Goal: Task Accomplishment & Management: Use online tool/utility

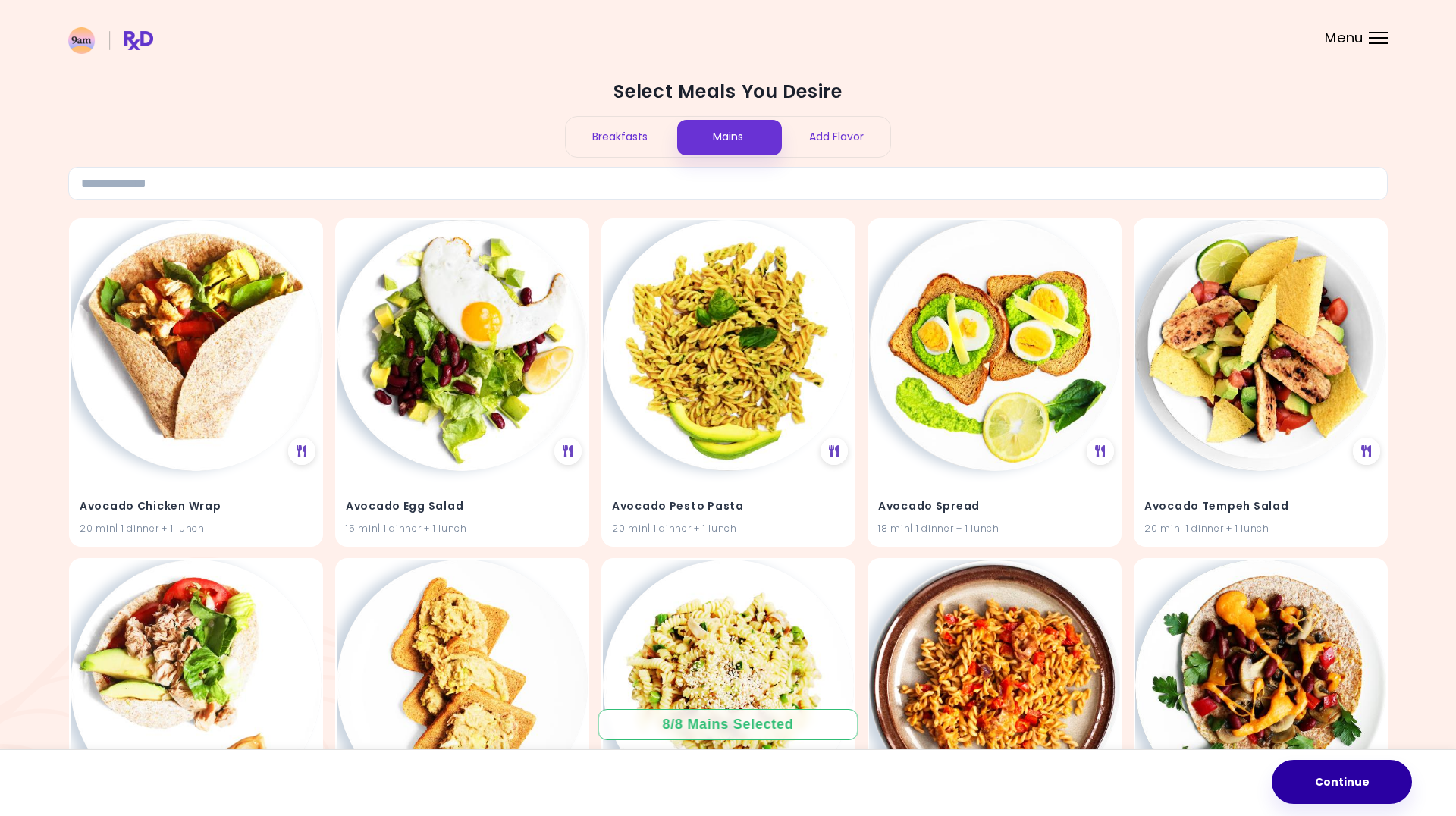
click at [1312, 779] on button "Continue" at bounding box center [1341, 782] width 140 height 44
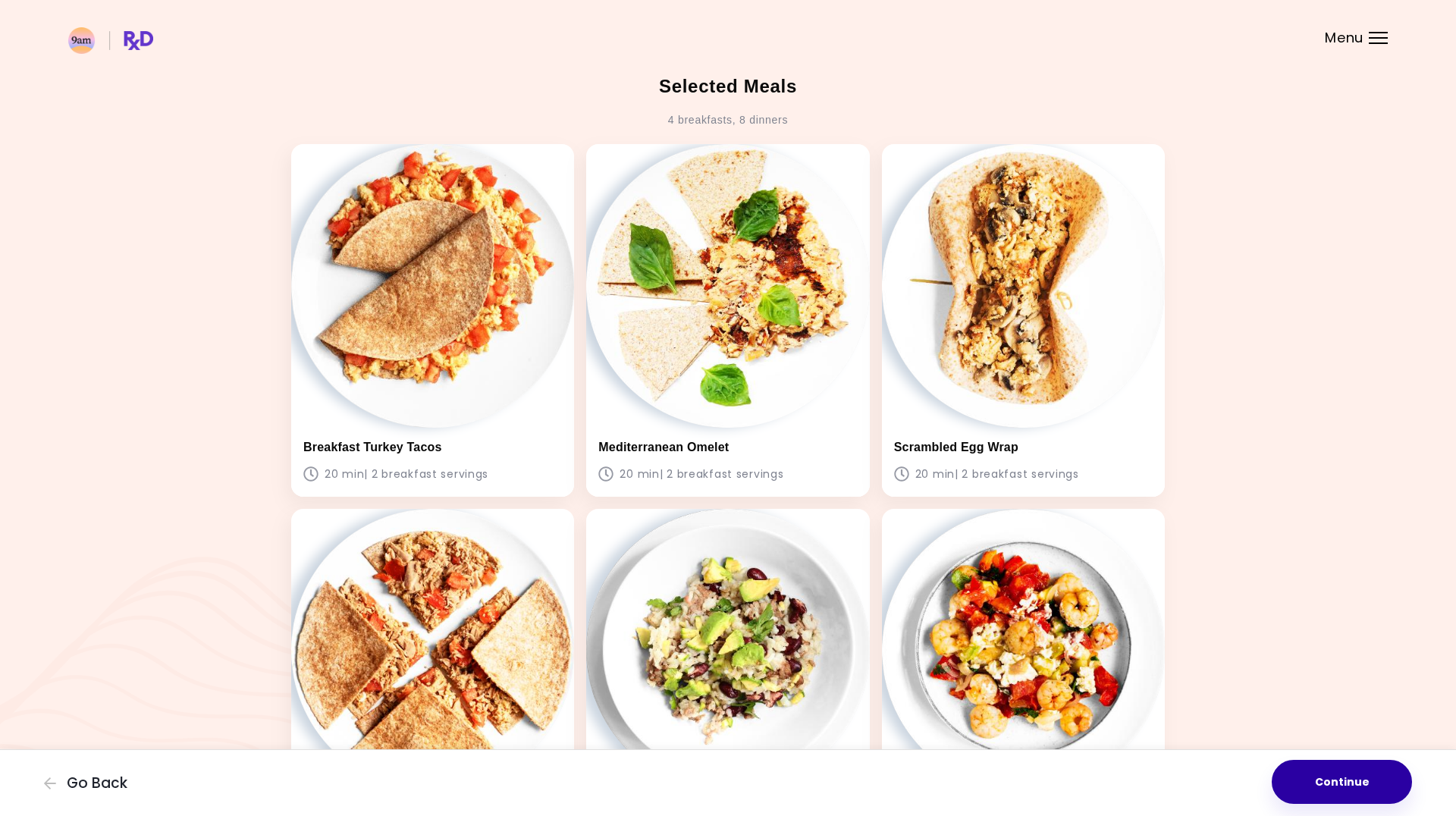
click at [1327, 783] on button "Continue" at bounding box center [1341, 782] width 140 height 44
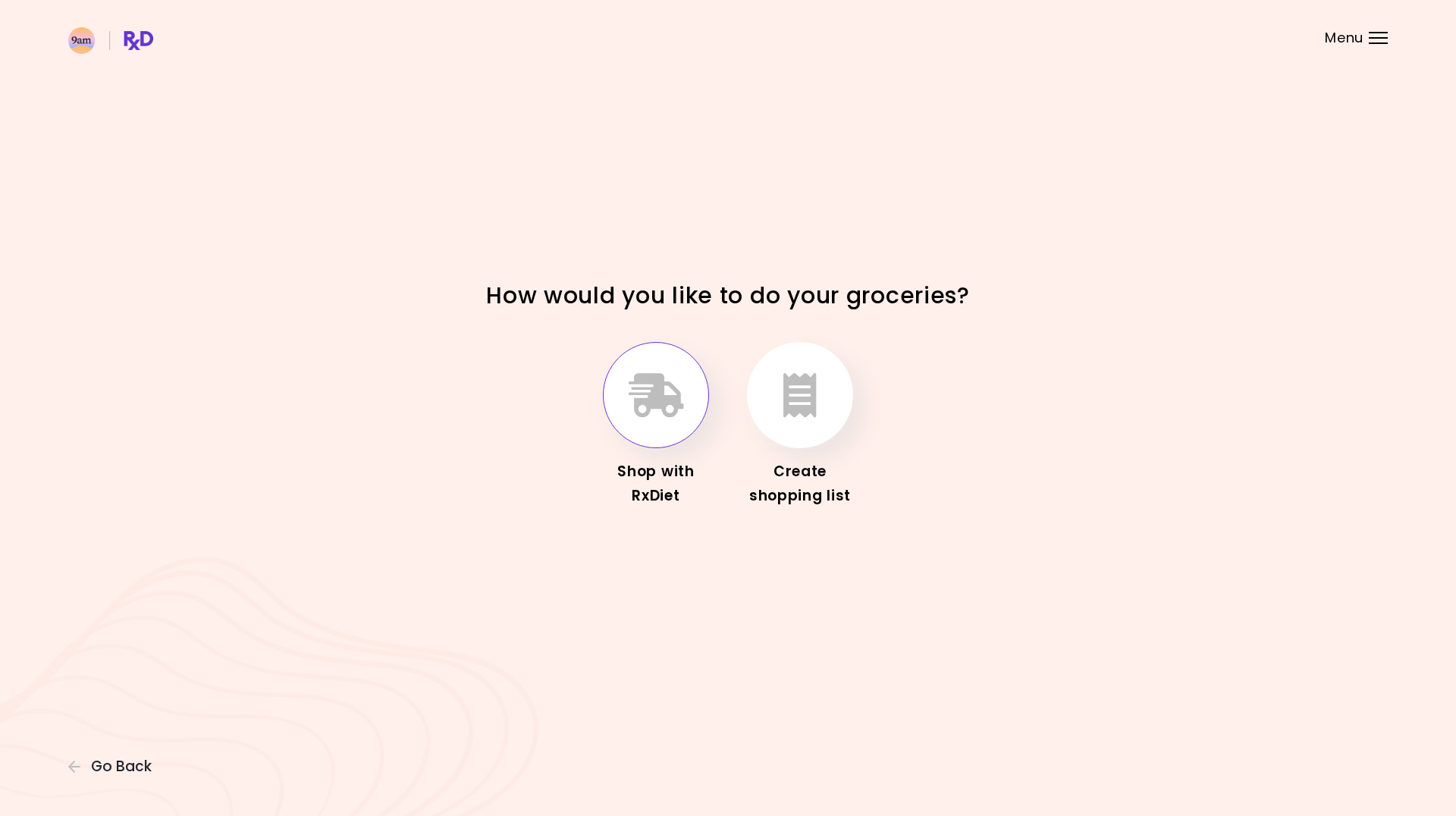
click at [667, 392] on icon "button" at bounding box center [656, 395] width 55 height 44
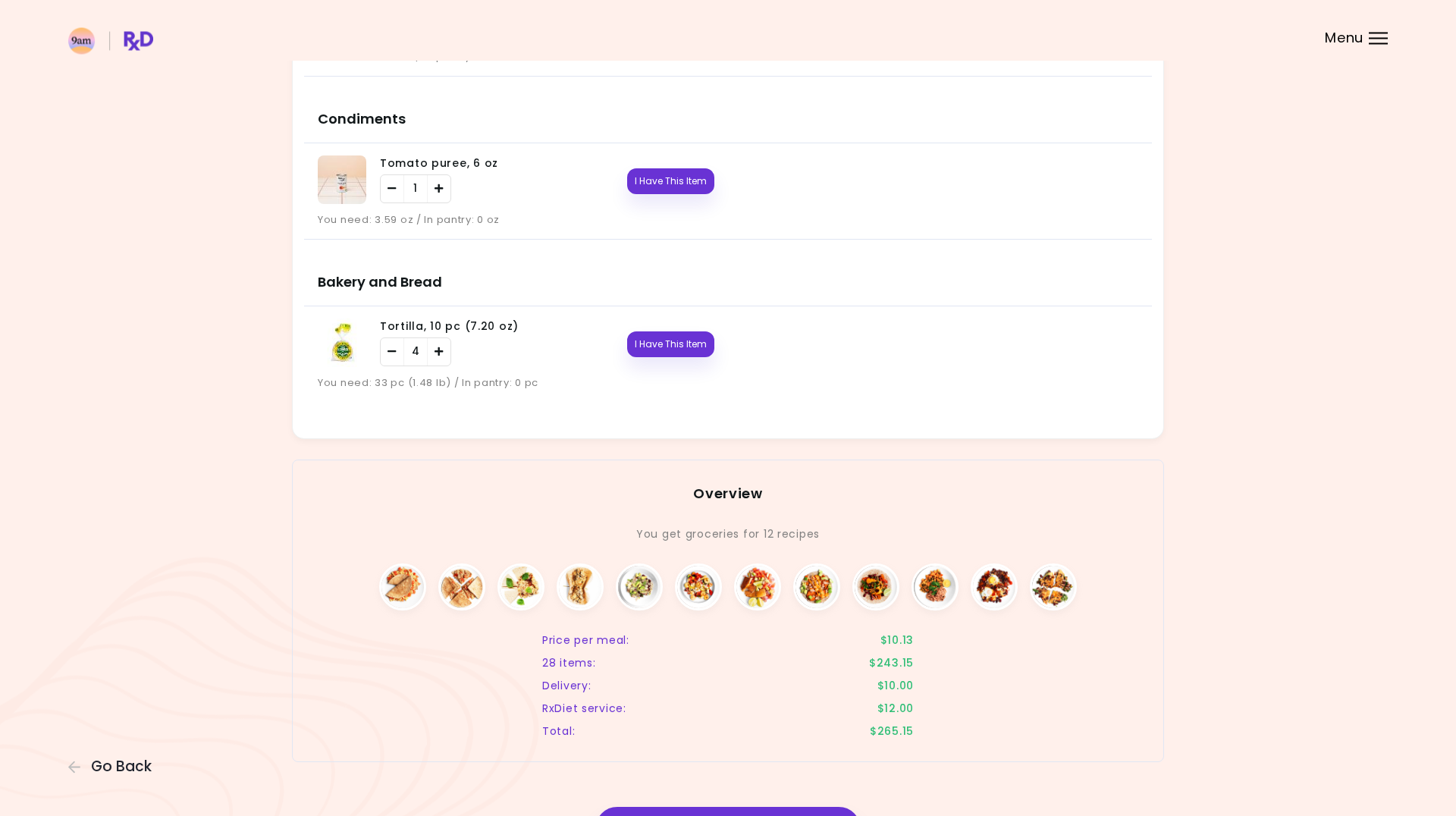
scroll to position [2538, 0]
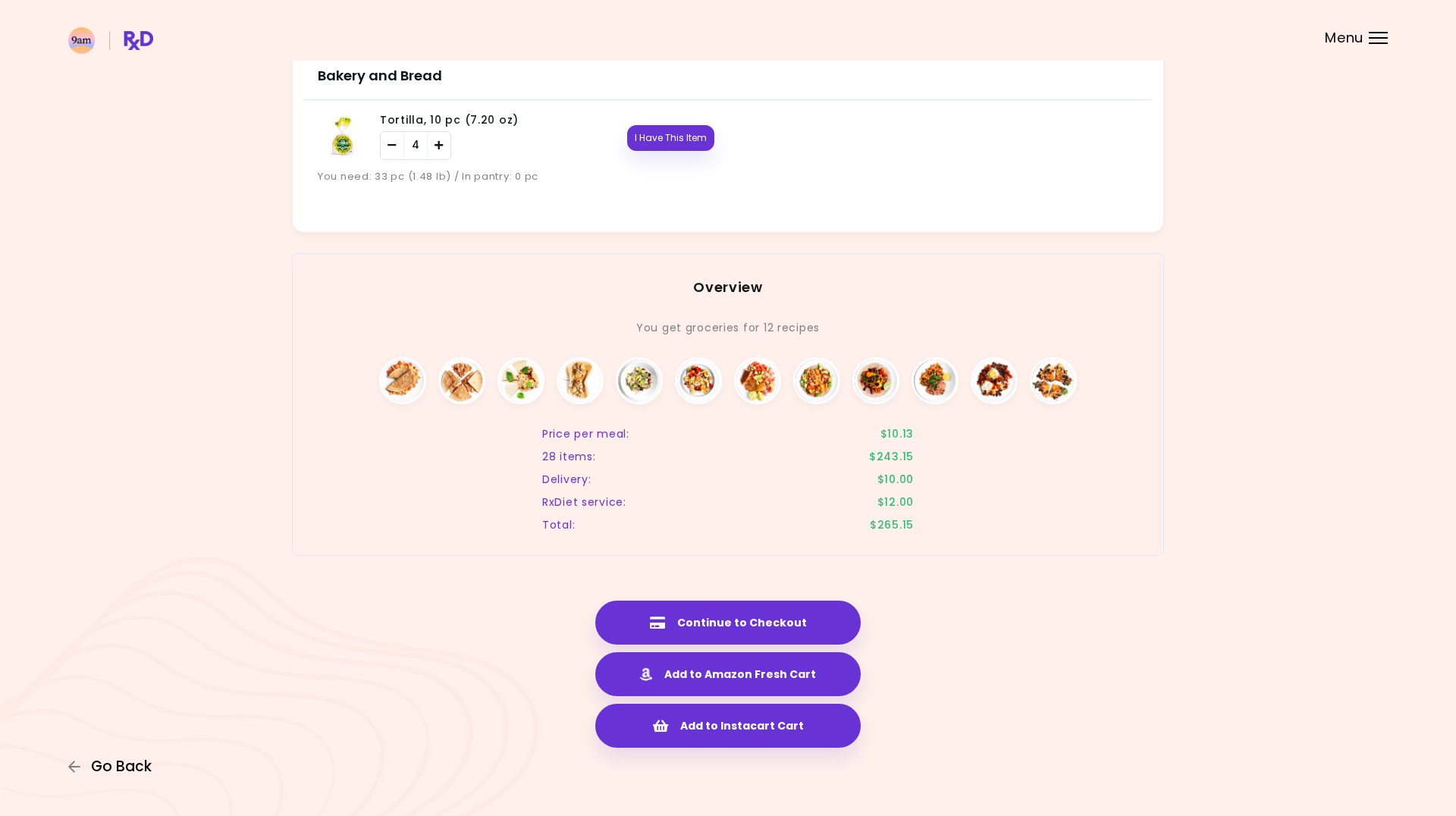
click at [99, 769] on span "Go Back" at bounding box center [121, 766] width 61 height 17
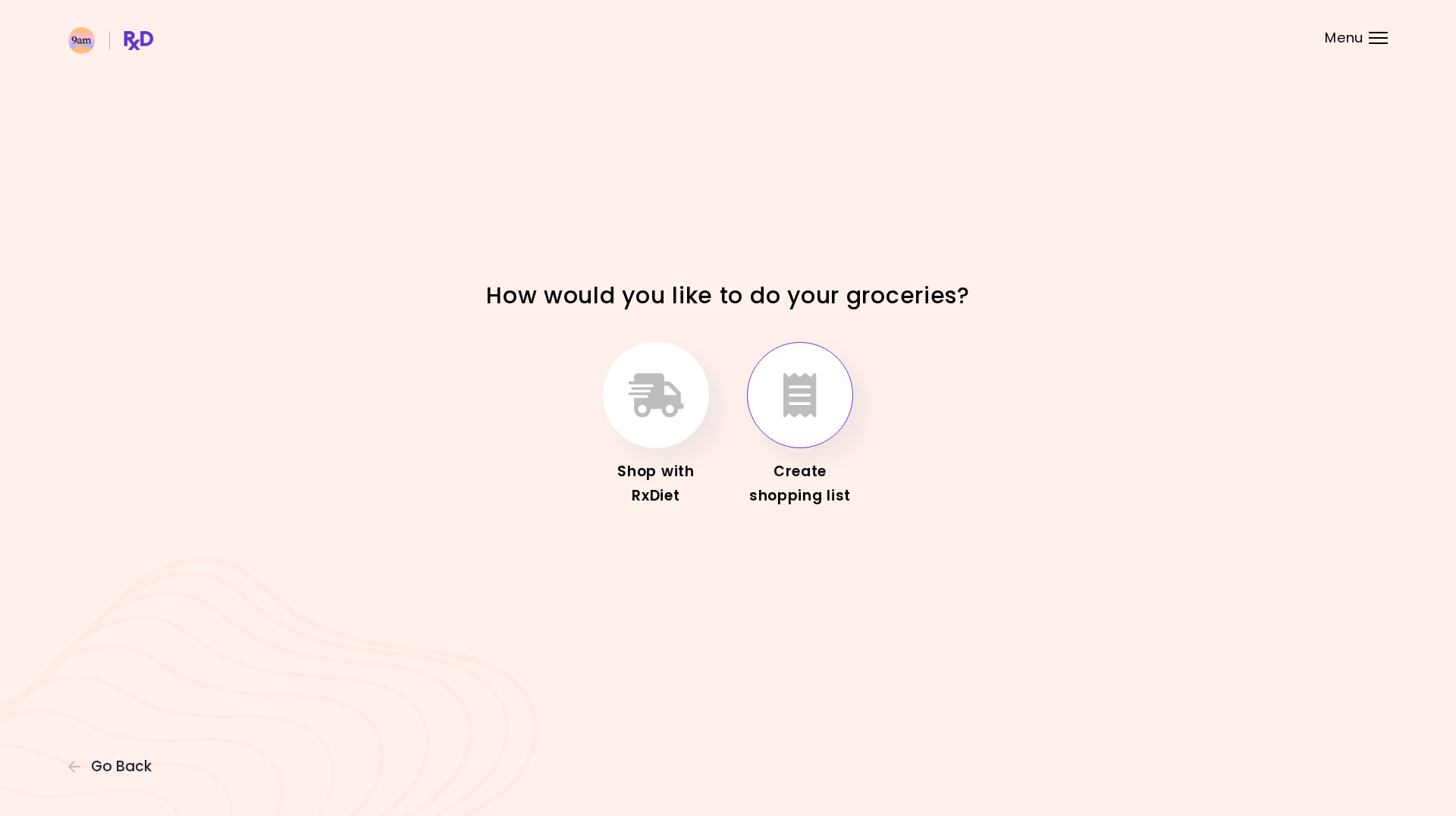
click at [831, 423] on button "button" at bounding box center [800, 395] width 106 height 106
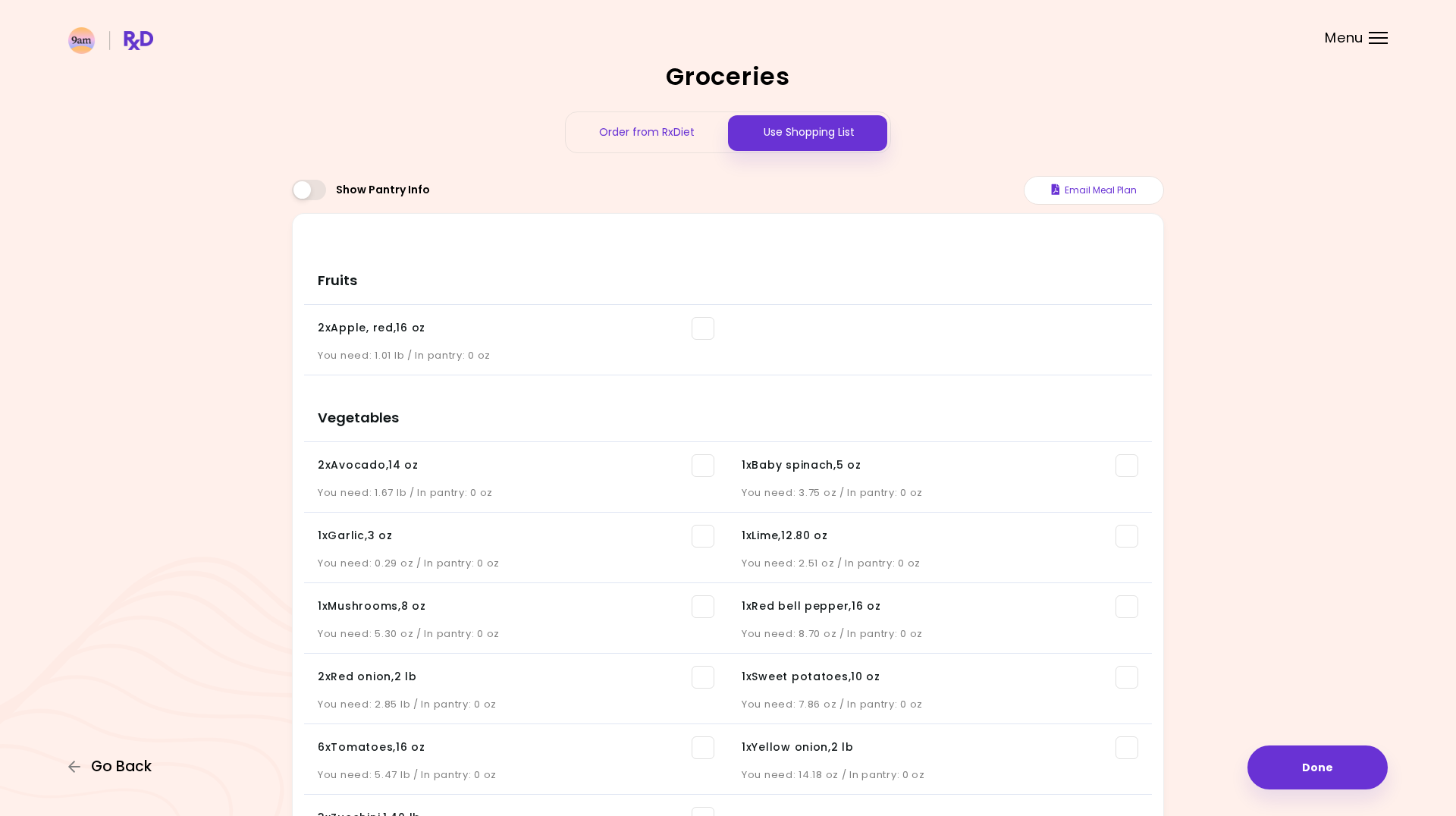
click at [108, 775] on span "Go Back" at bounding box center [121, 766] width 61 height 17
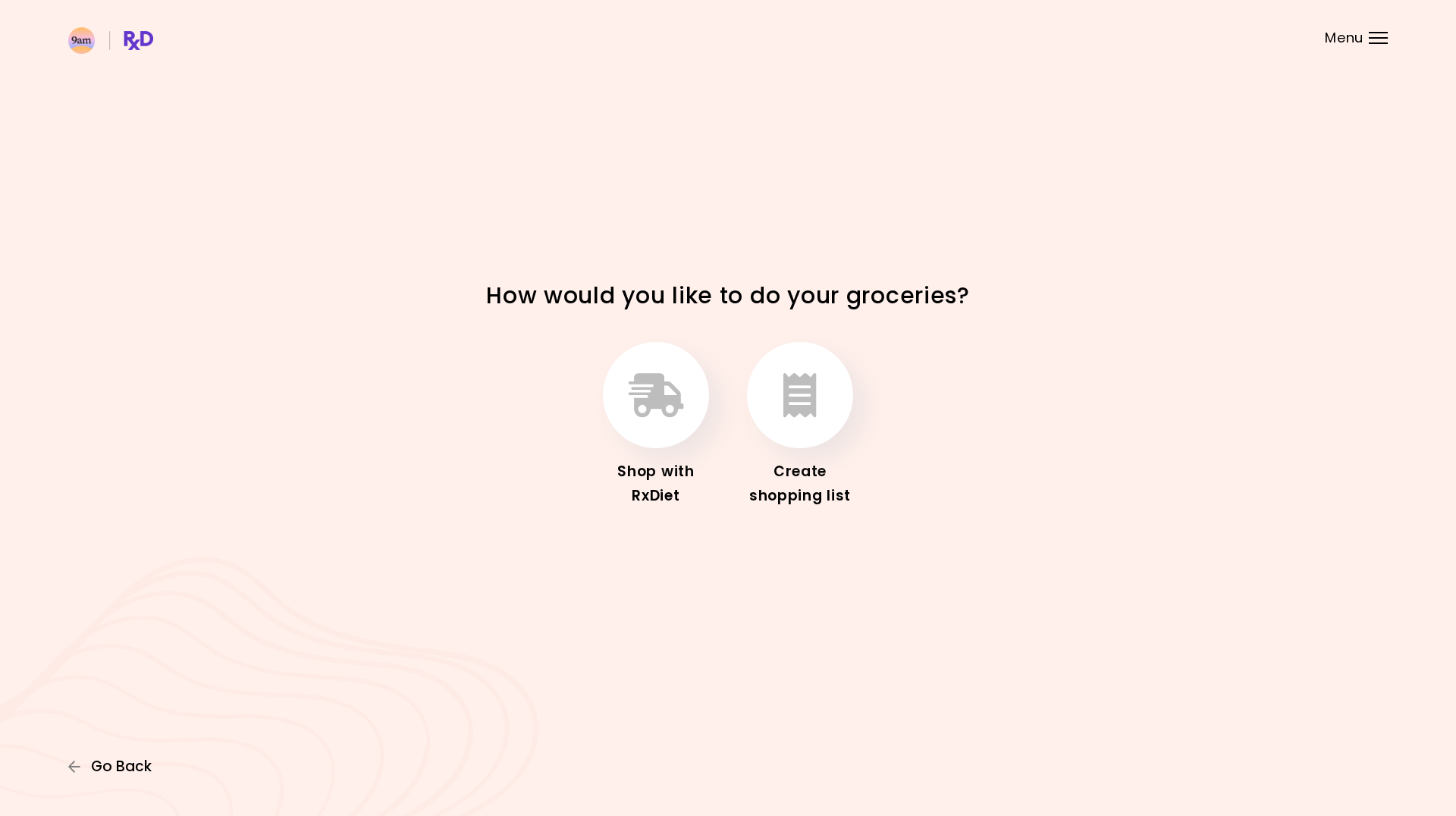
click at [124, 774] on span "Go Back" at bounding box center [121, 766] width 61 height 17
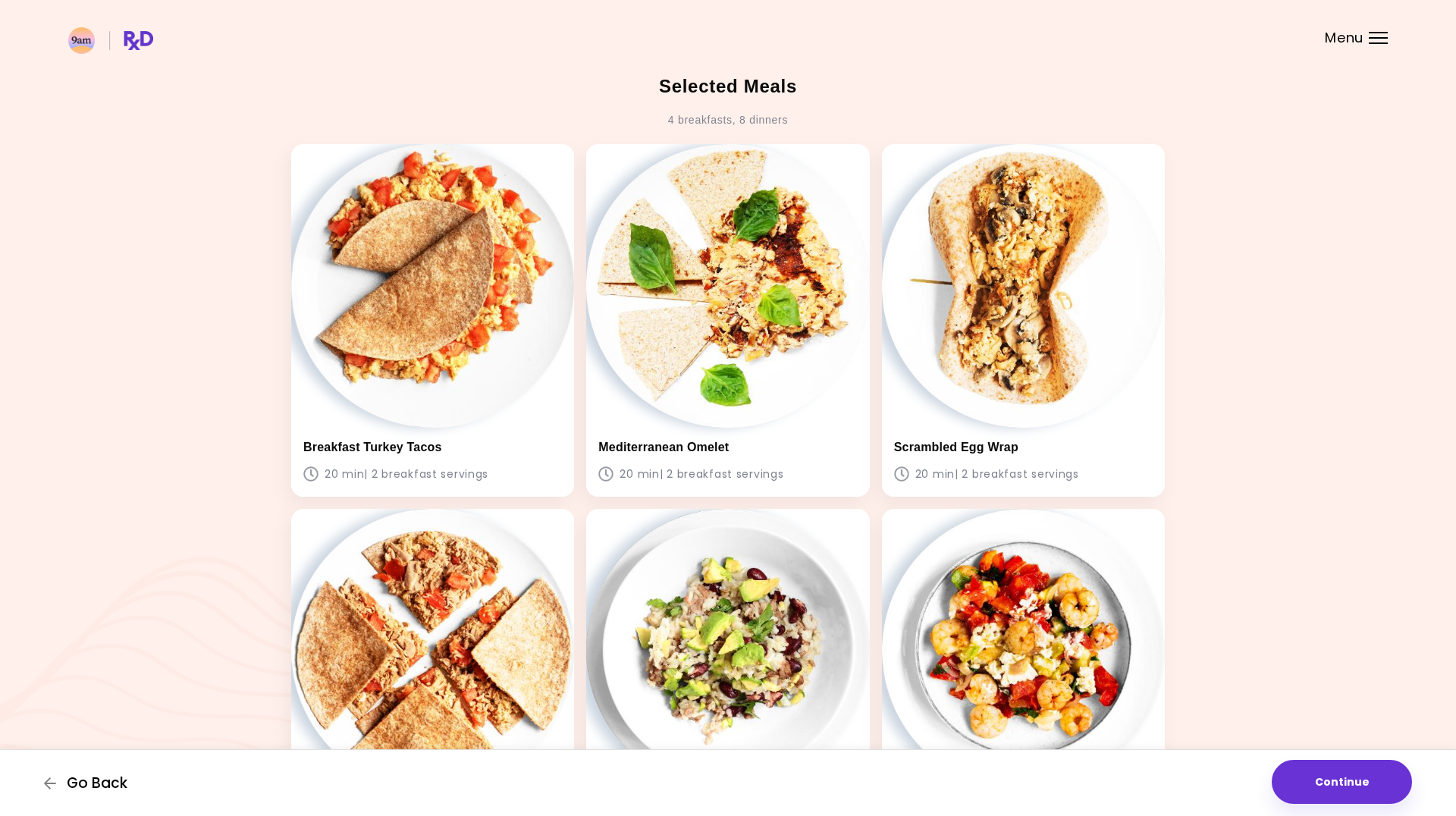
click at [98, 787] on span "Go Back" at bounding box center [97, 783] width 61 height 17
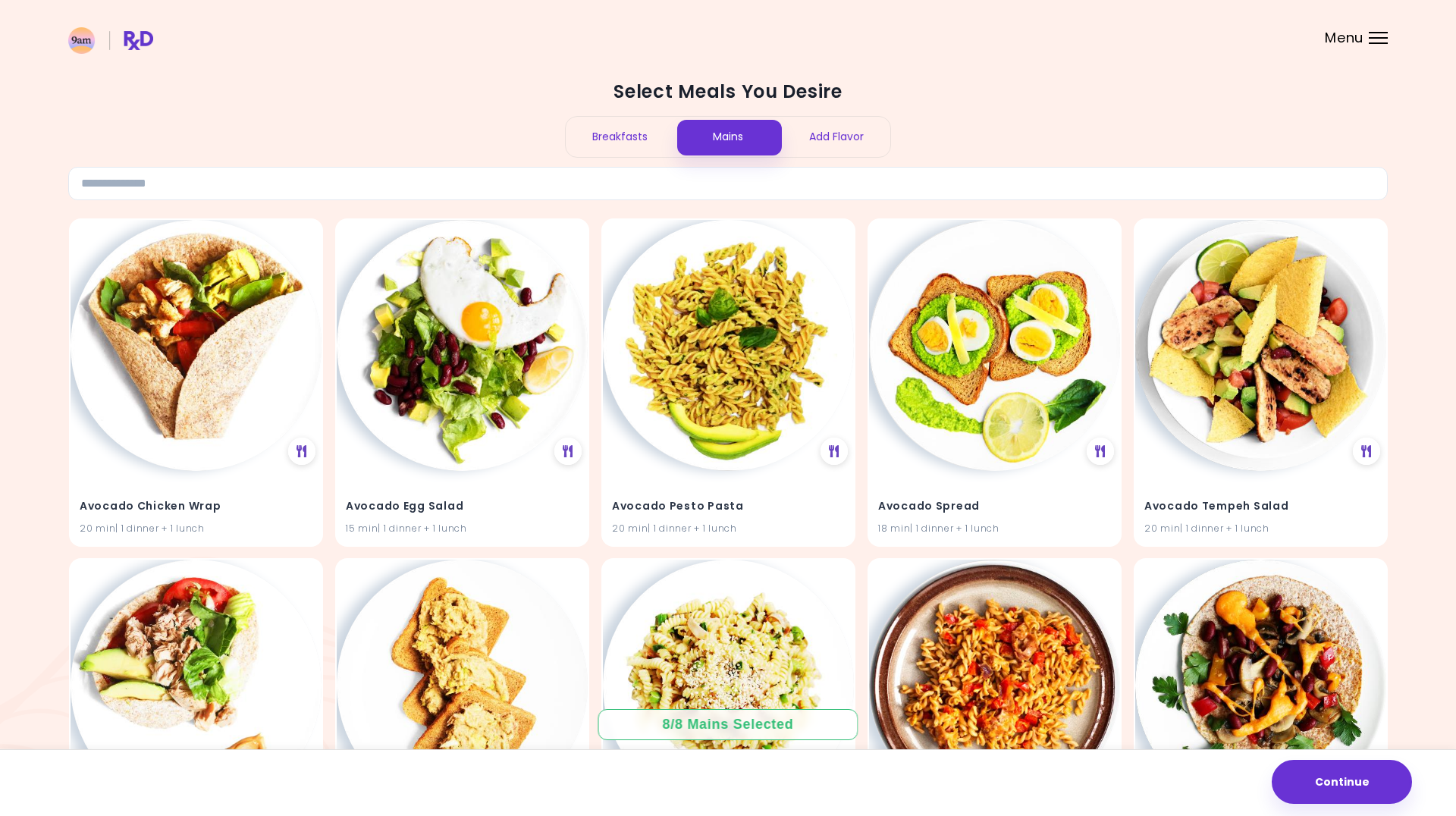
click at [603, 145] on div "Breakfasts" at bounding box center [620, 137] width 108 height 40
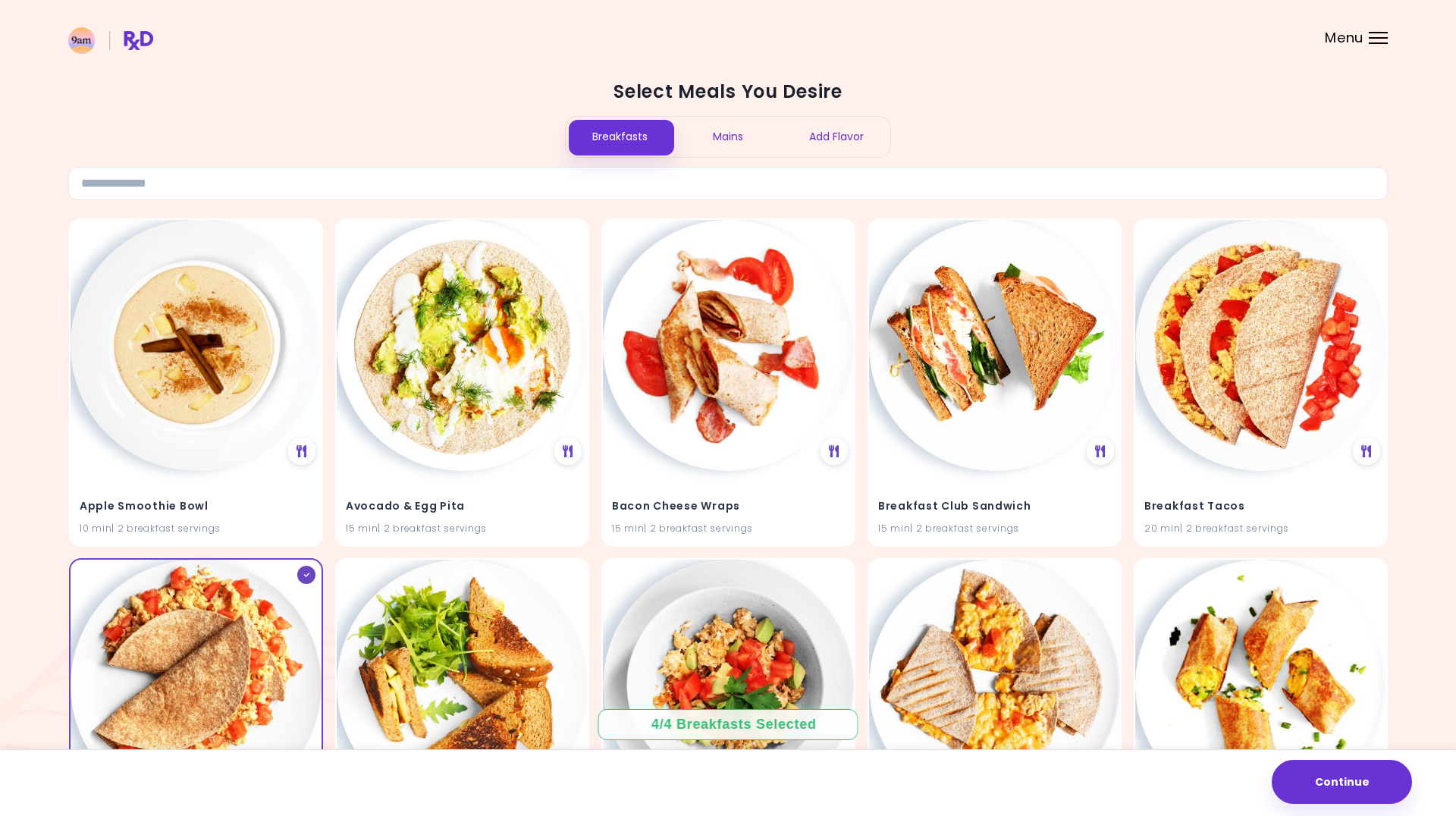
click at [731, 142] on div "Mains" at bounding box center [728, 137] width 108 height 40
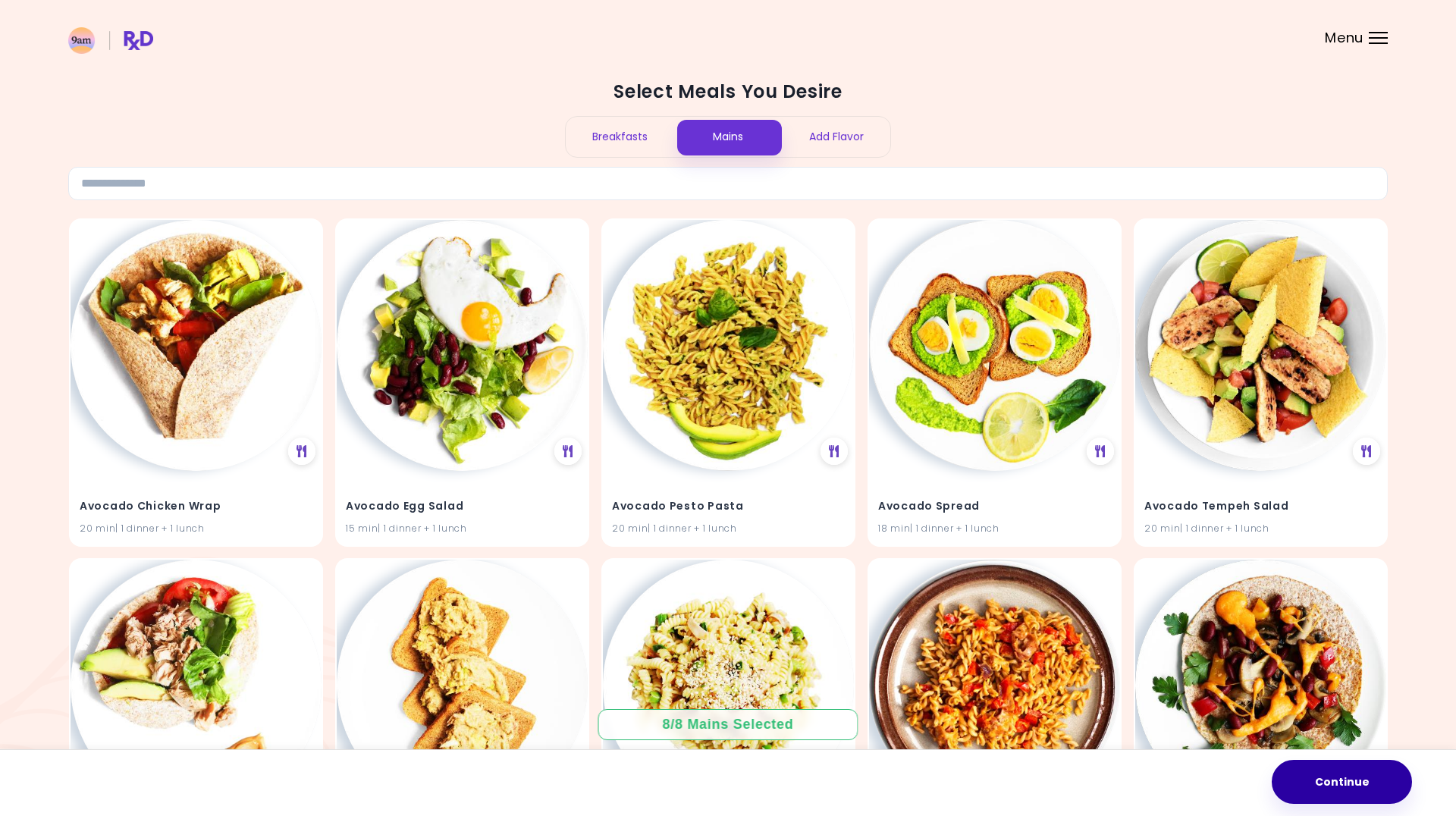
click at [1332, 791] on button "Continue" at bounding box center [1341, 782] width 140 height 44
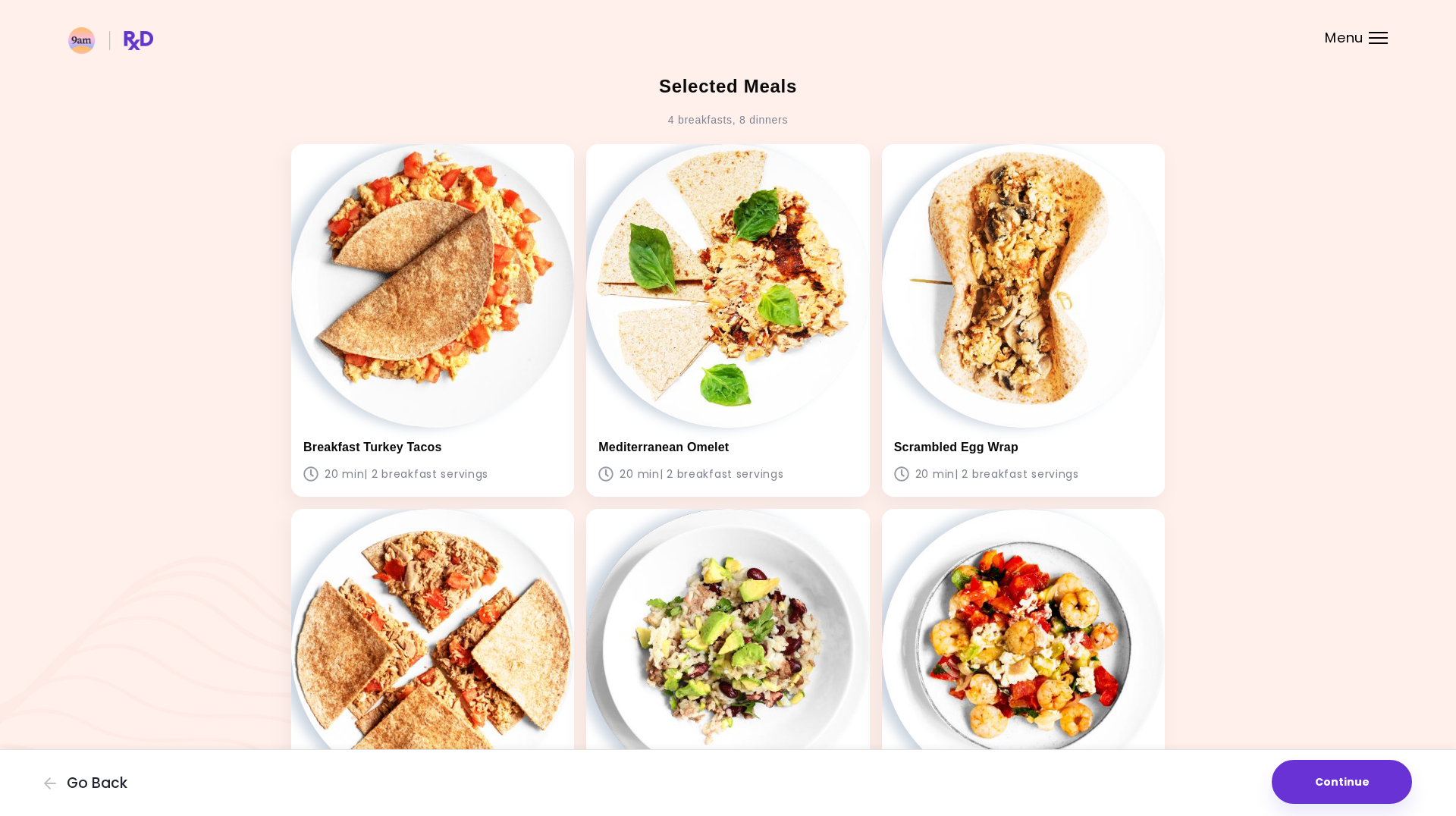
click at [1317, 813] on div "Go Back Continue" at bounding box center [728, 782] width 1456 height 66
click at [1317, 790] on button "Continue" at bounding box center [1341, 782] width 140 height 44
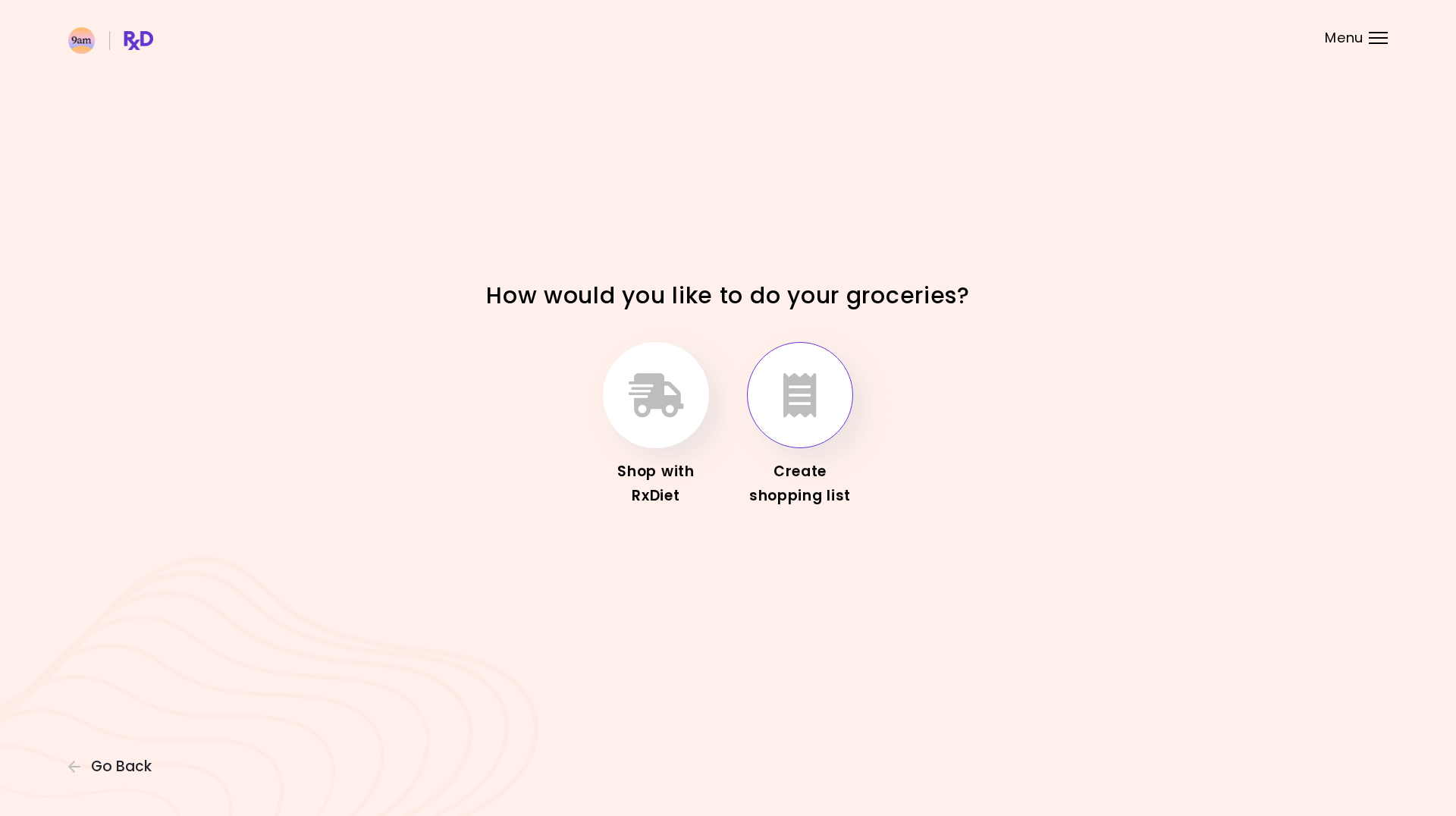
click at [815, 430] on button "button" at bounding box center [800, 395] width 106 height 106
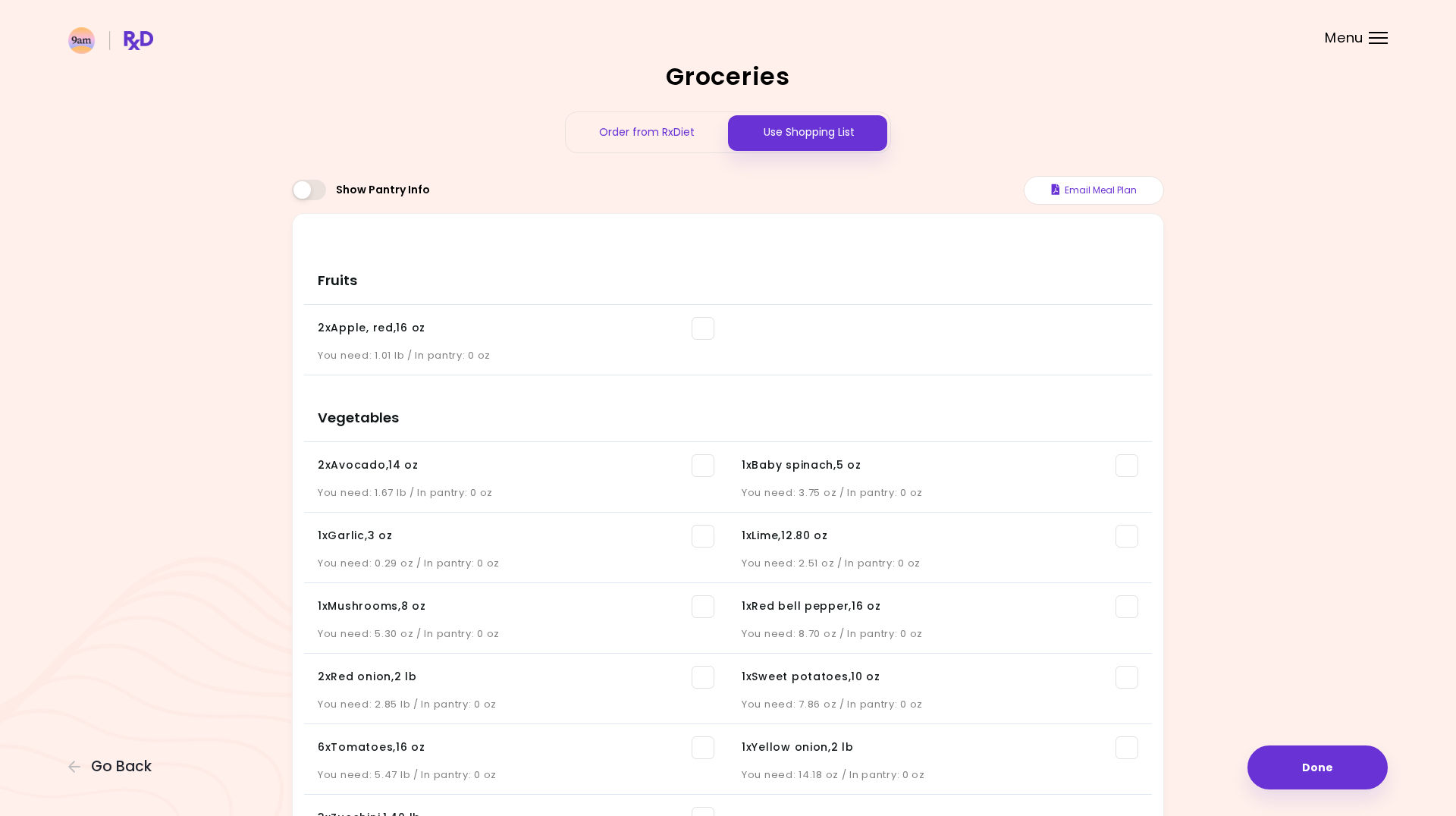
click at [1289, 765] on button "Done" at bounding box center [1317, 768] width 140 height 44
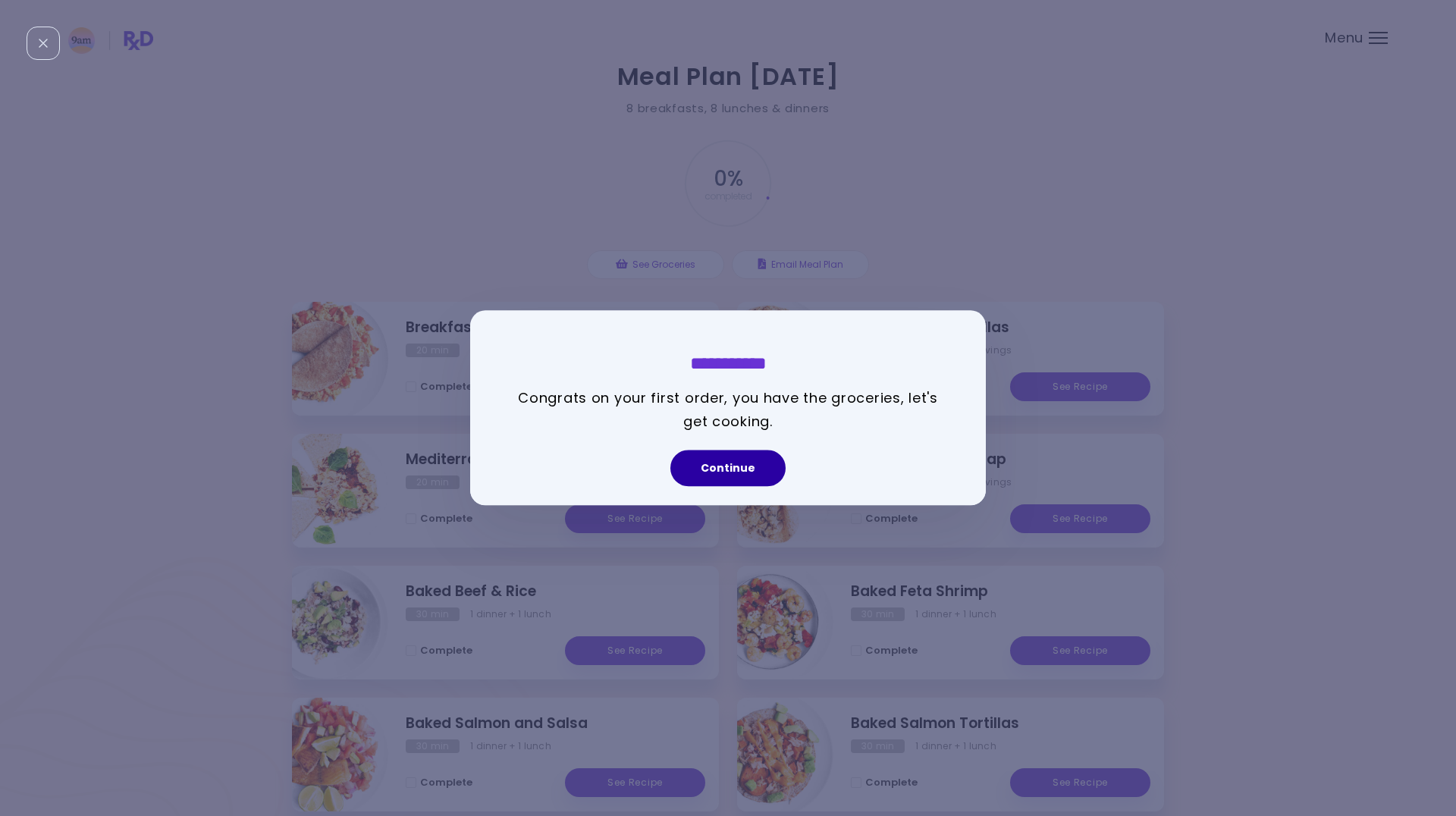
click at [726, 473] on button "Continue" at bounding box center [728, 469] width 116 height 36
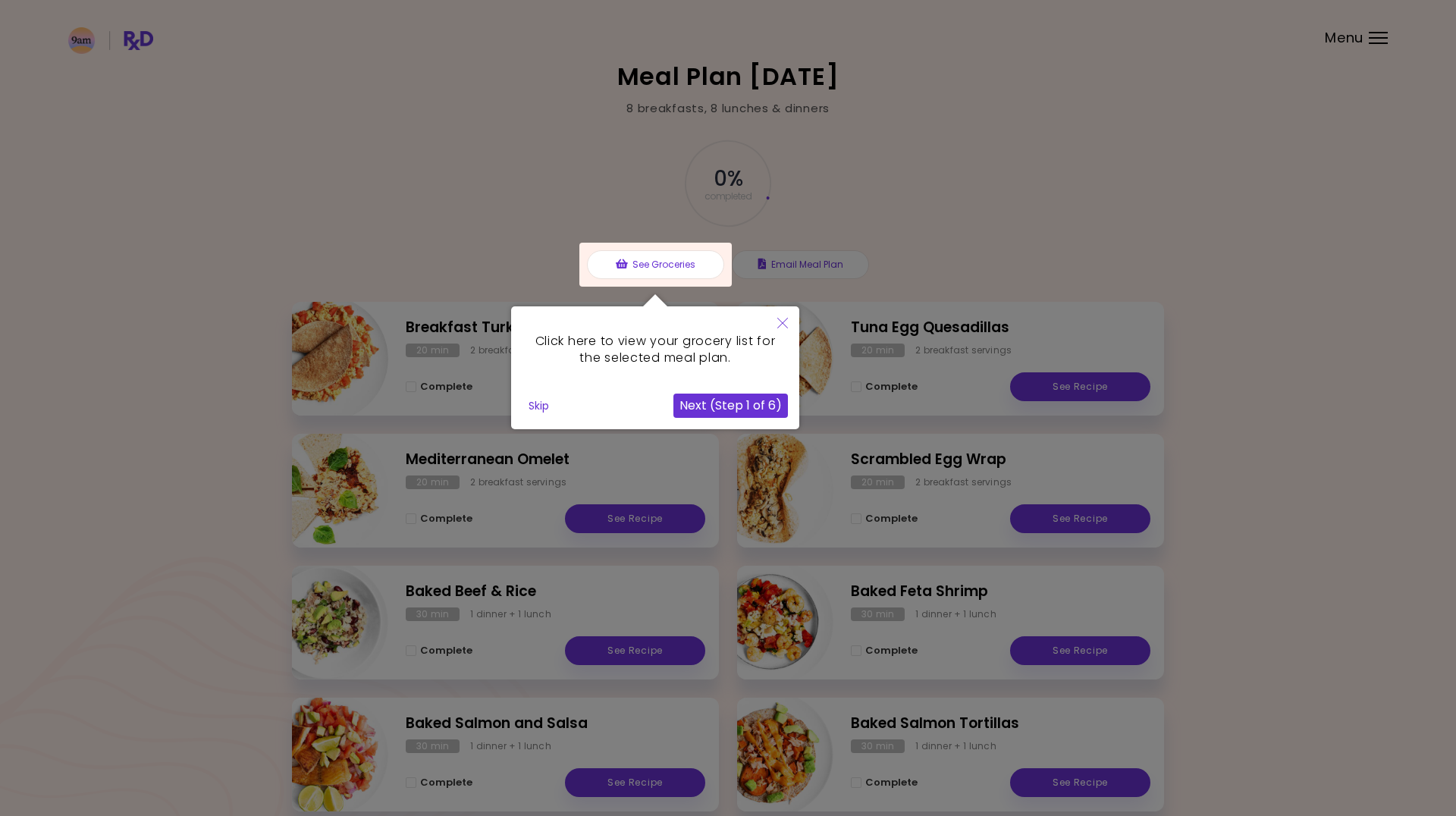
click at [706, 408] on button "Next (Step 1 of 6)" at bounding box center [731, 405] width 115 height 25
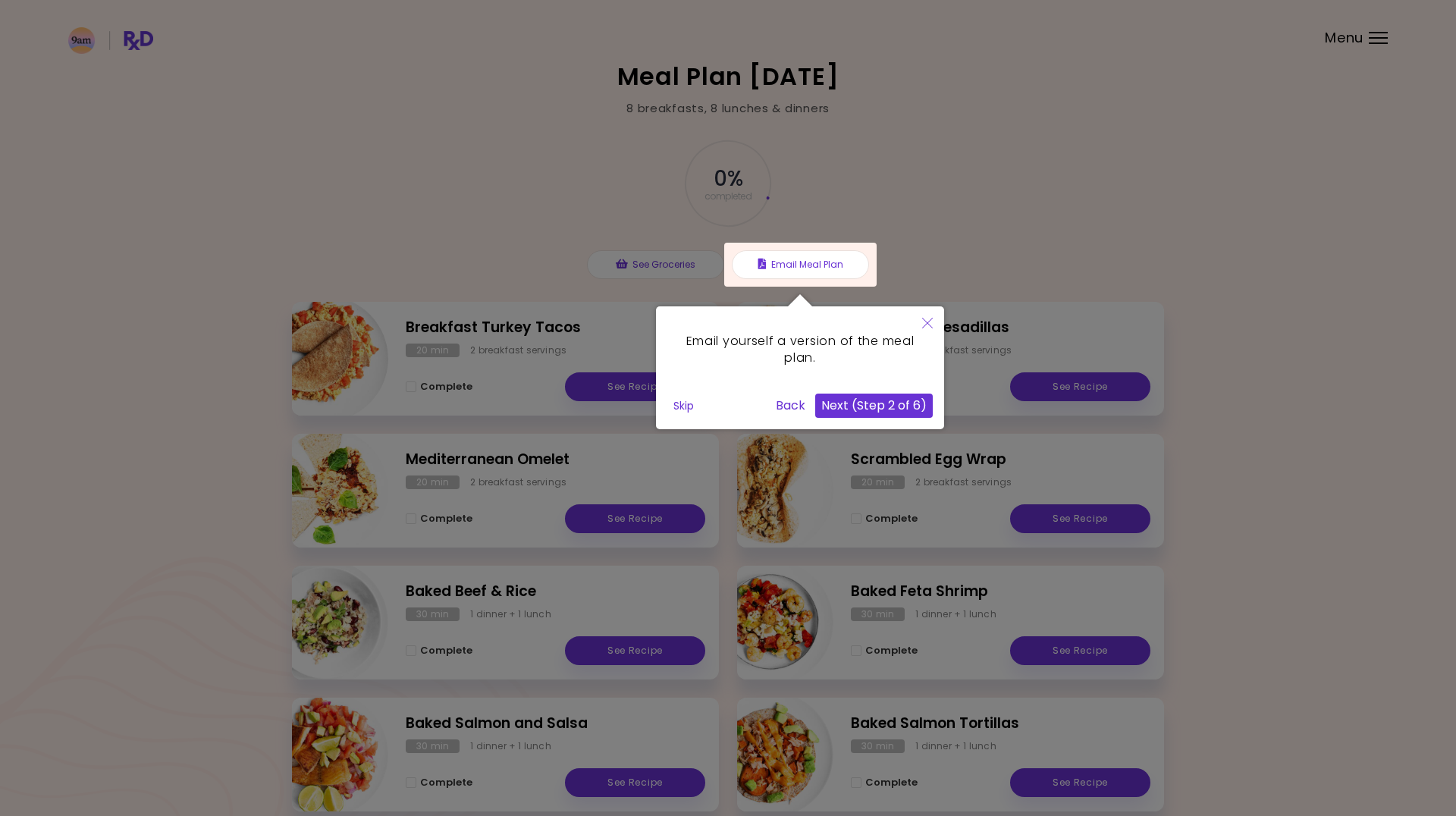
click at [876, 406] on button "Next (Step 2 of 6)" at bounding box center [874, 405] width 117 height 25
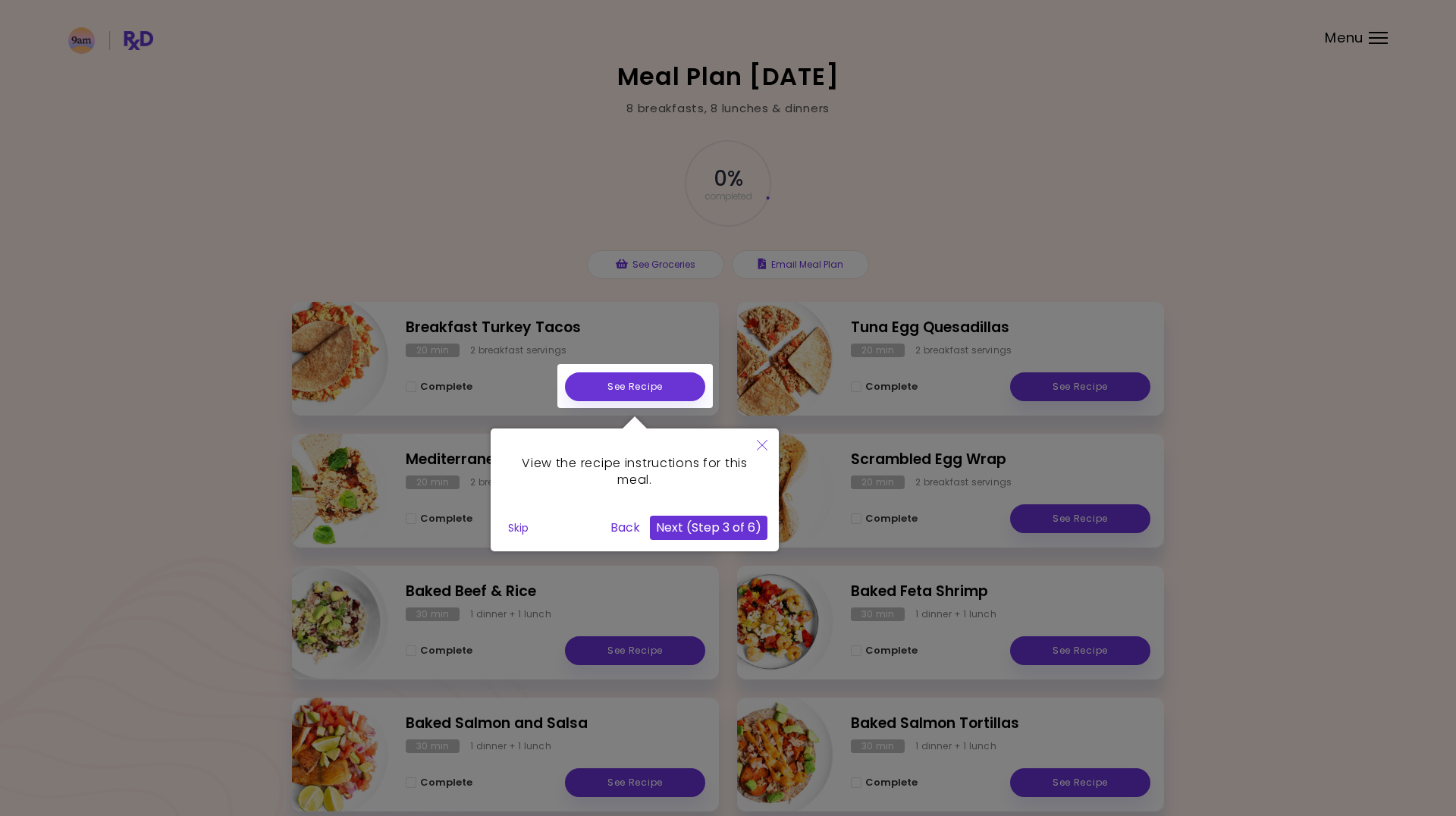
click at [715, 529] on button "Next (Step 3 of 6)" at bounding box center [709, 527] width 117 height 25
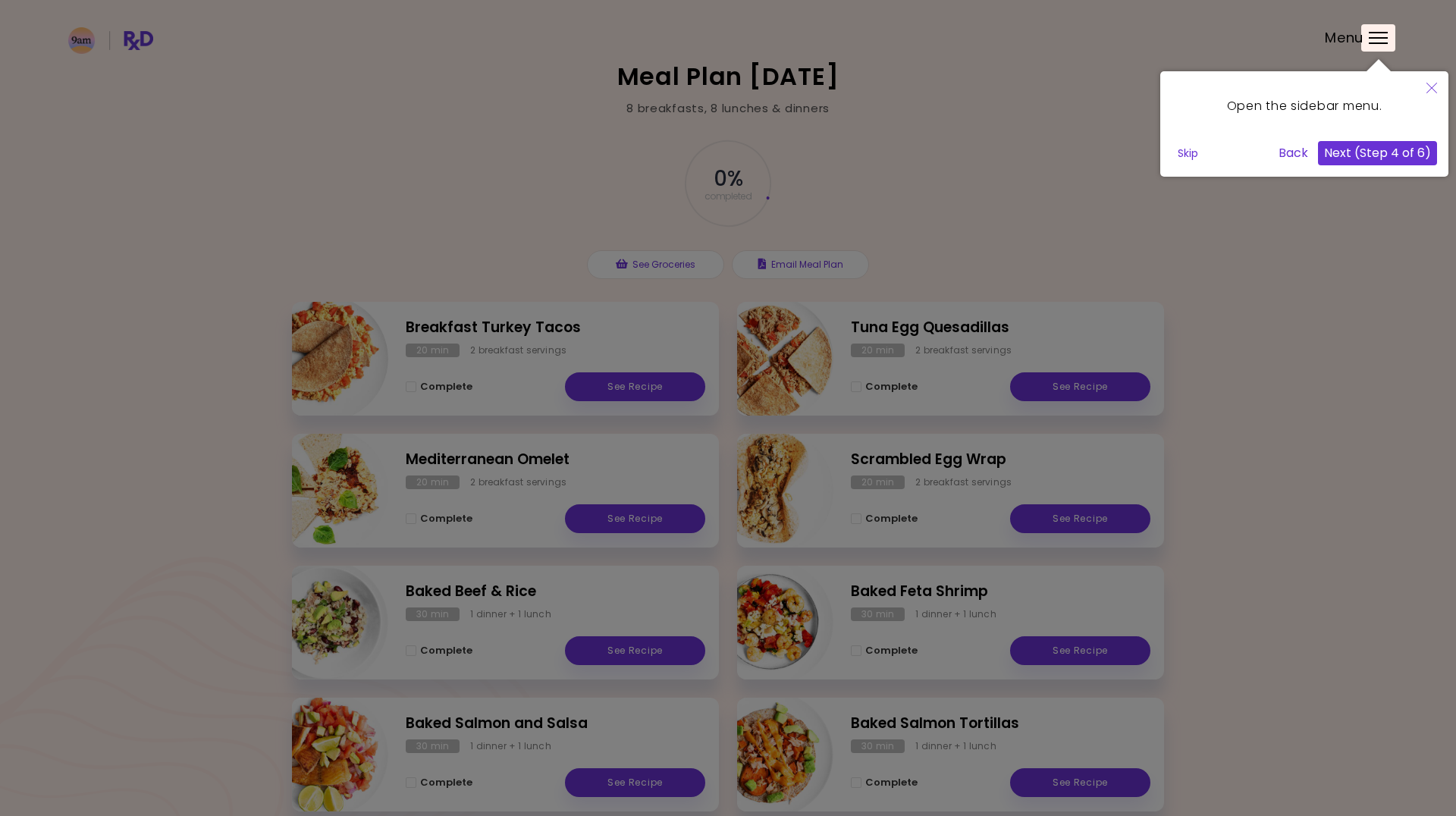
click at [1397, 155] on button "Next (Step 4 of 6)" at bounding box center [1378, 153] width 119 height 25
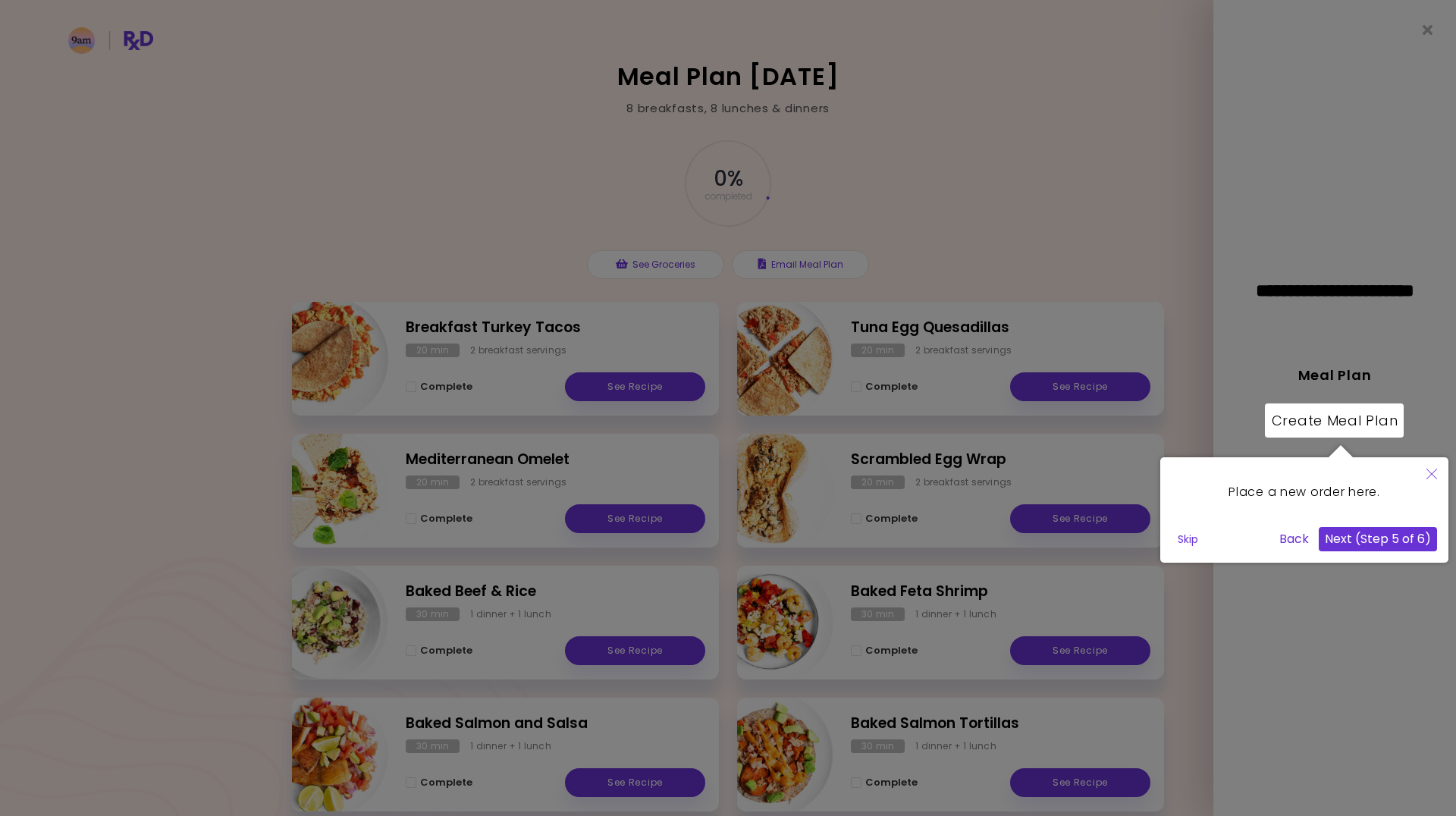
click at [1389, 539] on button "Next (Step 5 of 6)" at bounding box center [1378, 539] width 118 height 25
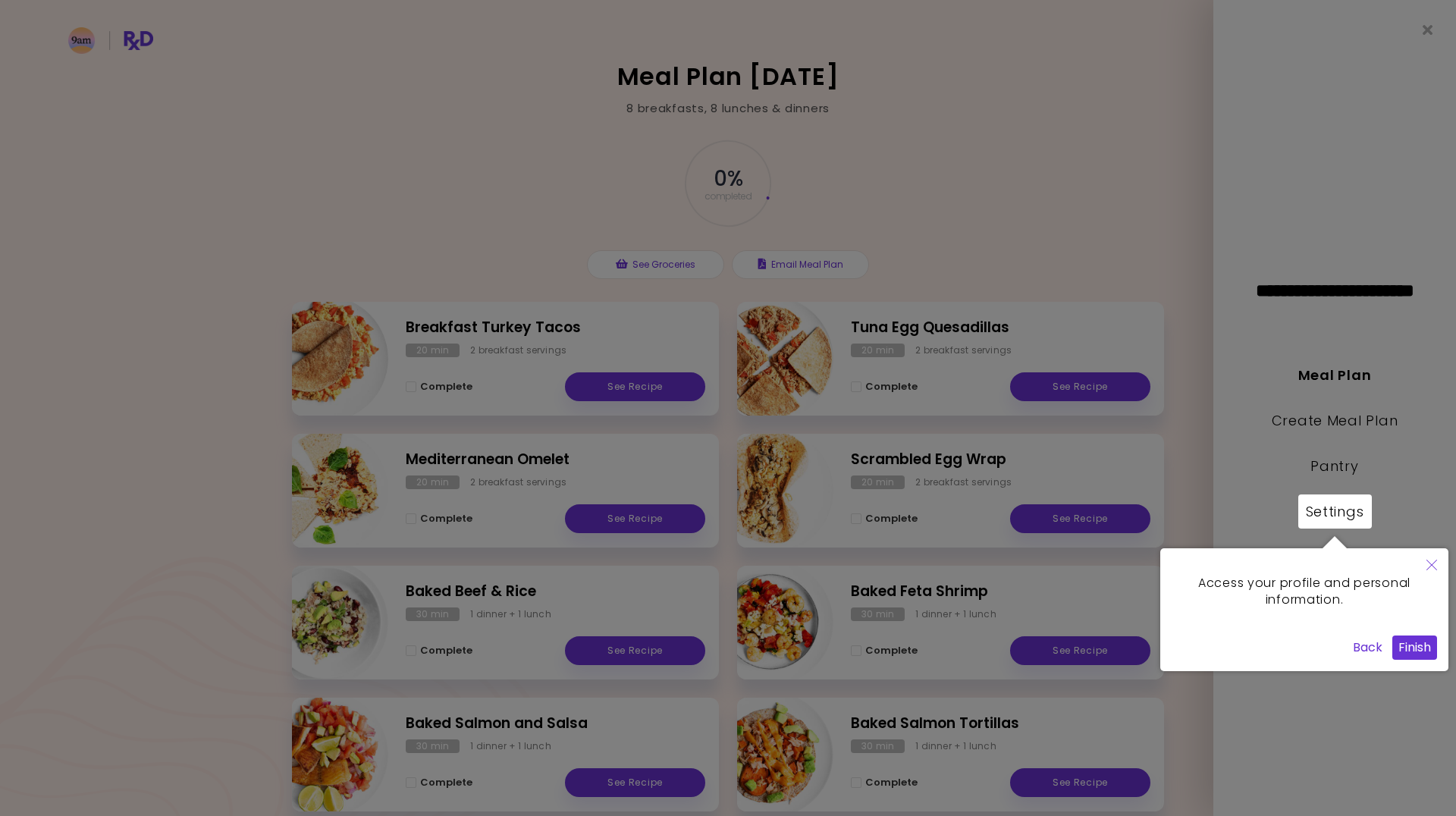
click at [1418, 647] on button "Finish" at bounding box center [1415, 647] width 45 height 25
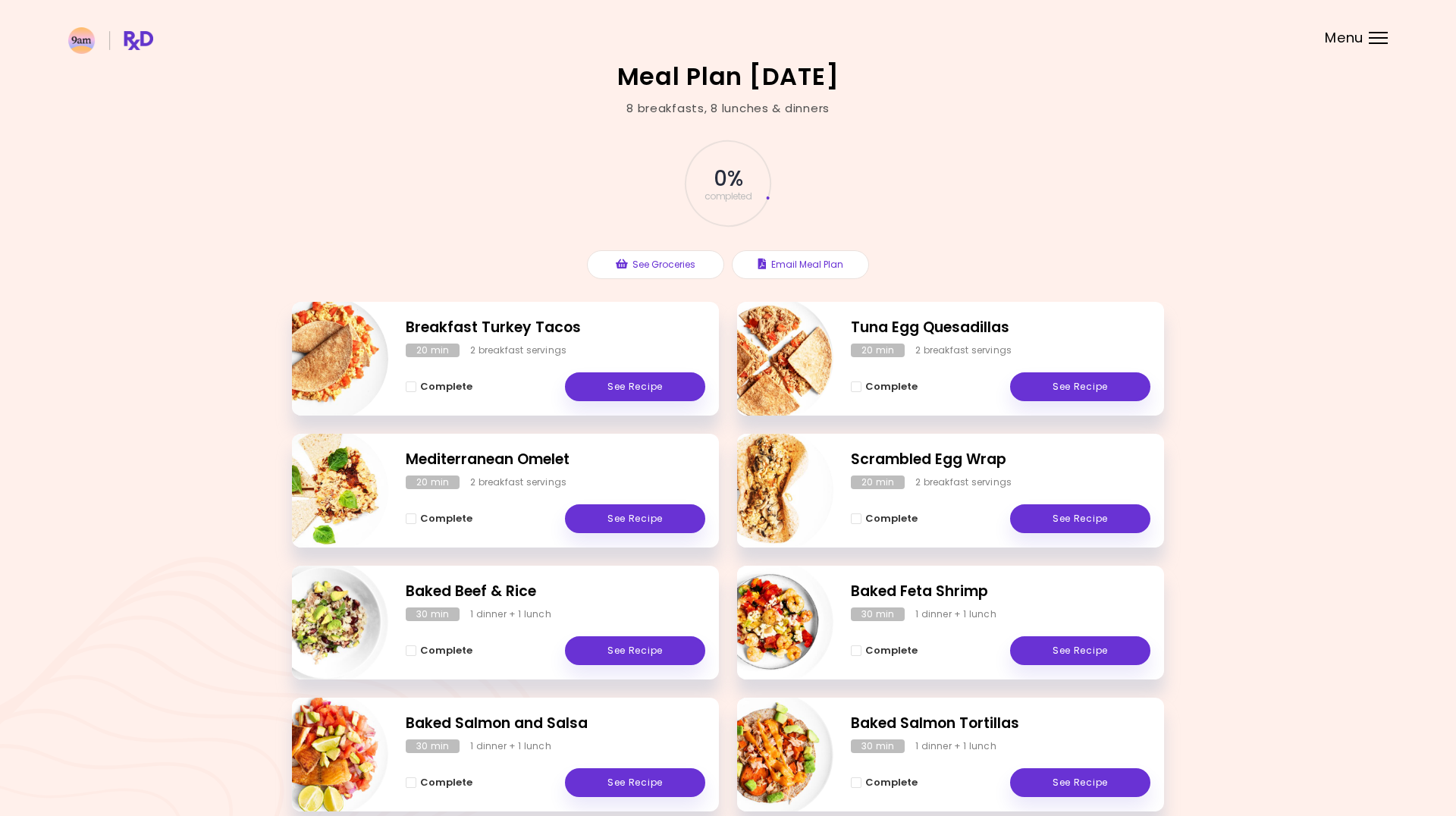
click at [1206, 364] on div "Meal Plan [DATE] 8 breakfasts , 8 lunches & dinners 0 % completed See Groceries…" at bounding box center [728, 579] width 1456 height 1158
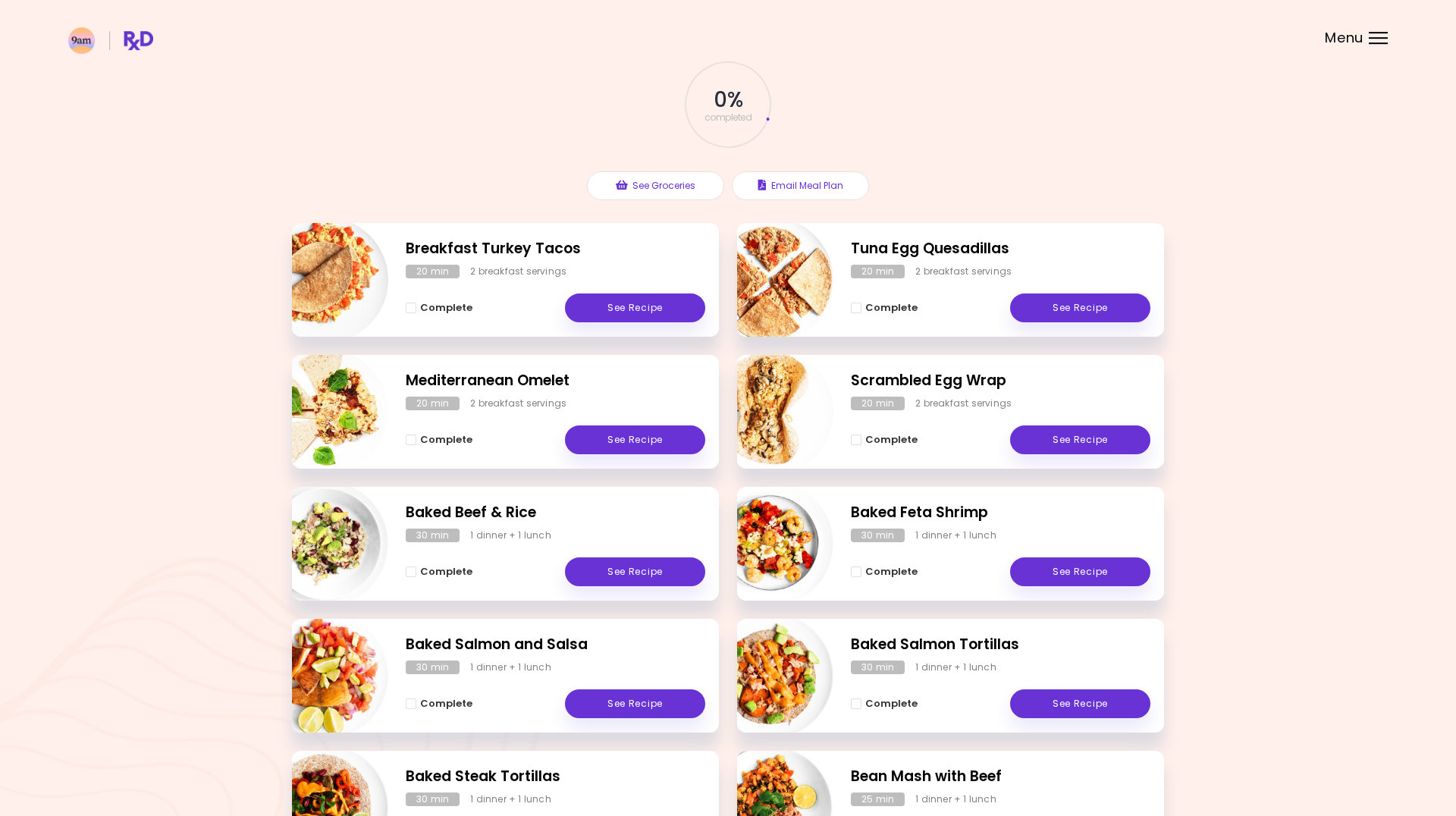
scroll to position [154, 0]
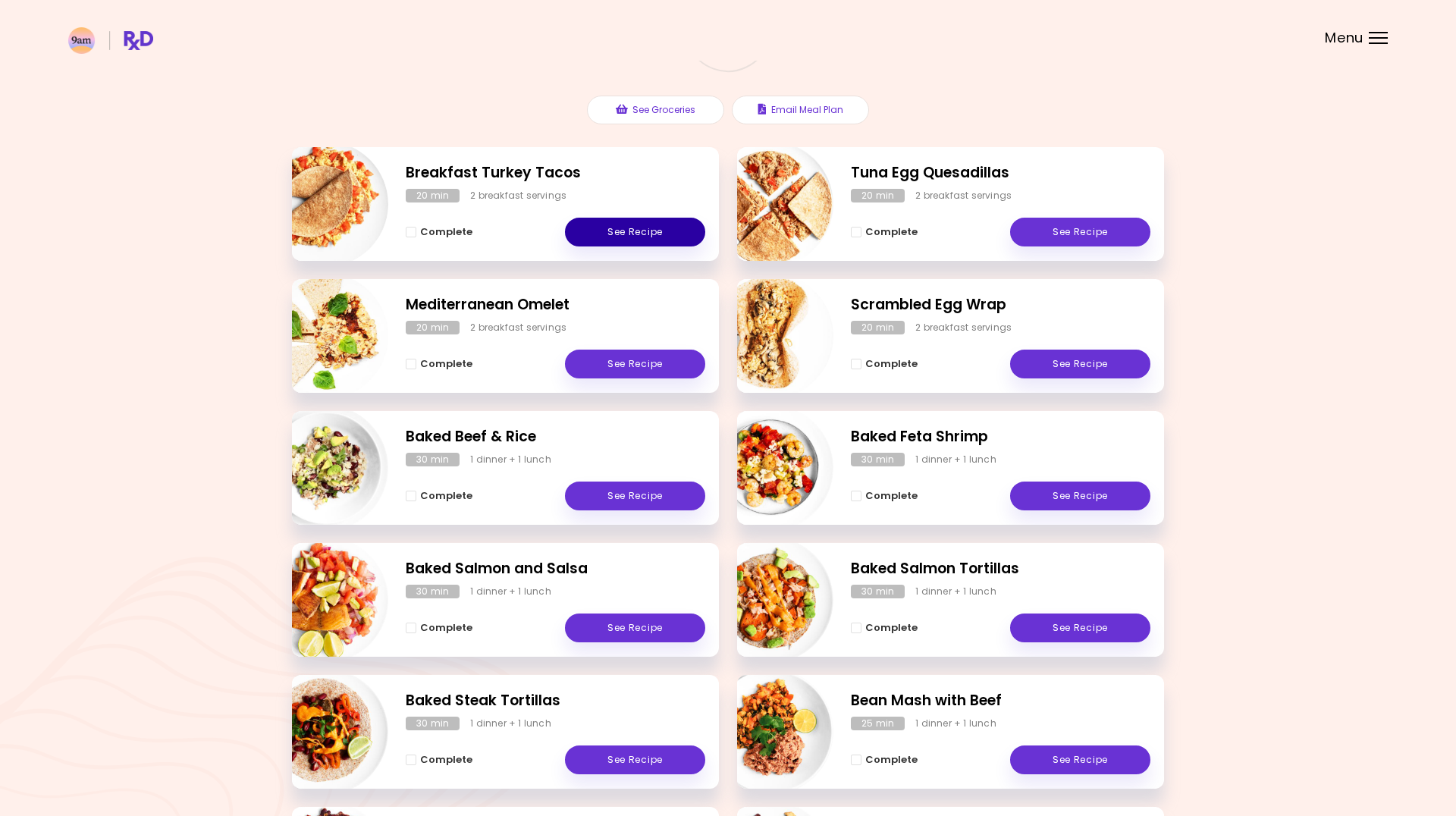
click at [658, 243] on link "See Recipe" at bounding box center [635, 232] width 140 height 28
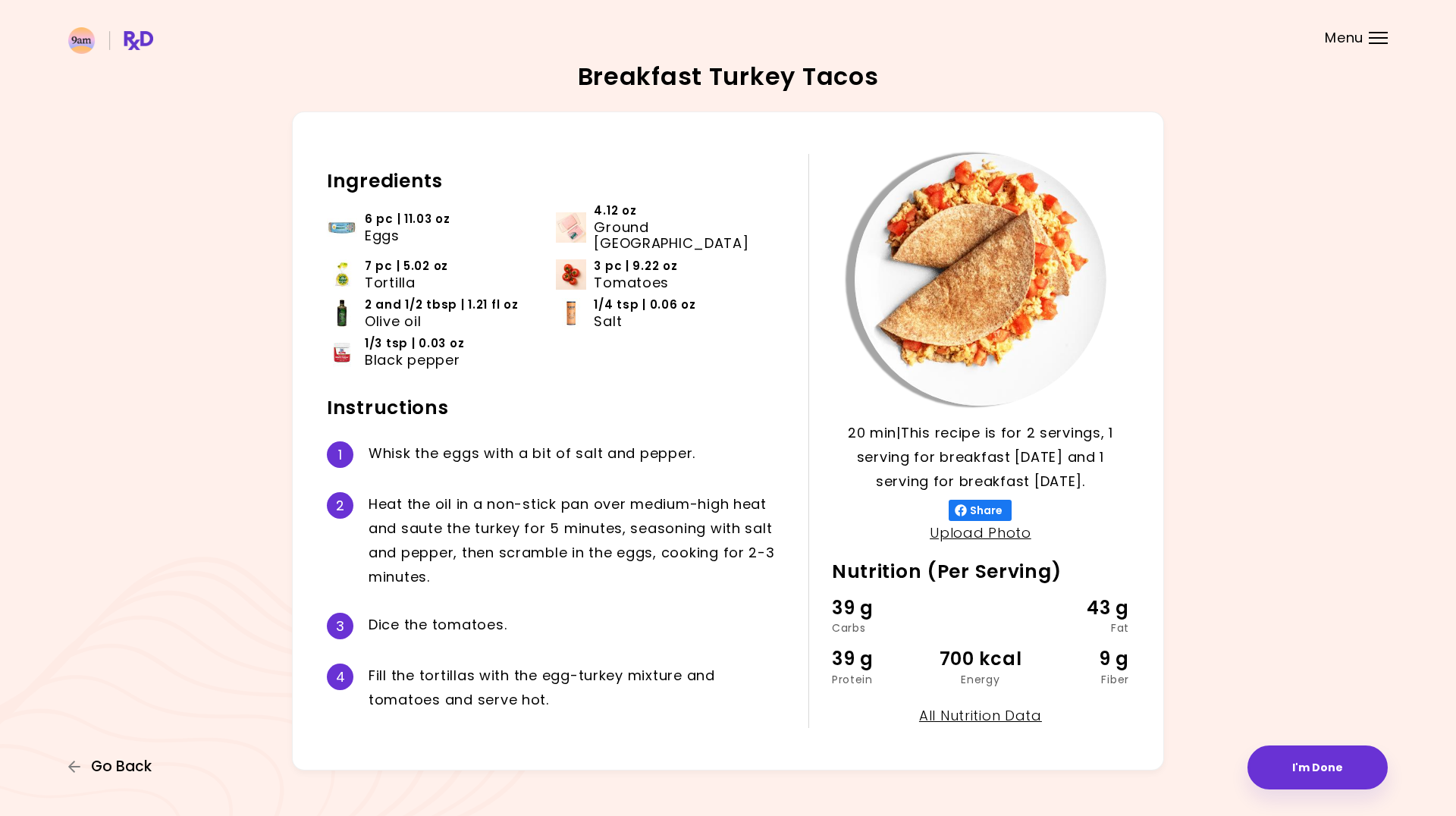
click at [121, 765] on span "Go Back" at bounding box center [121, 766] width 61 height 17
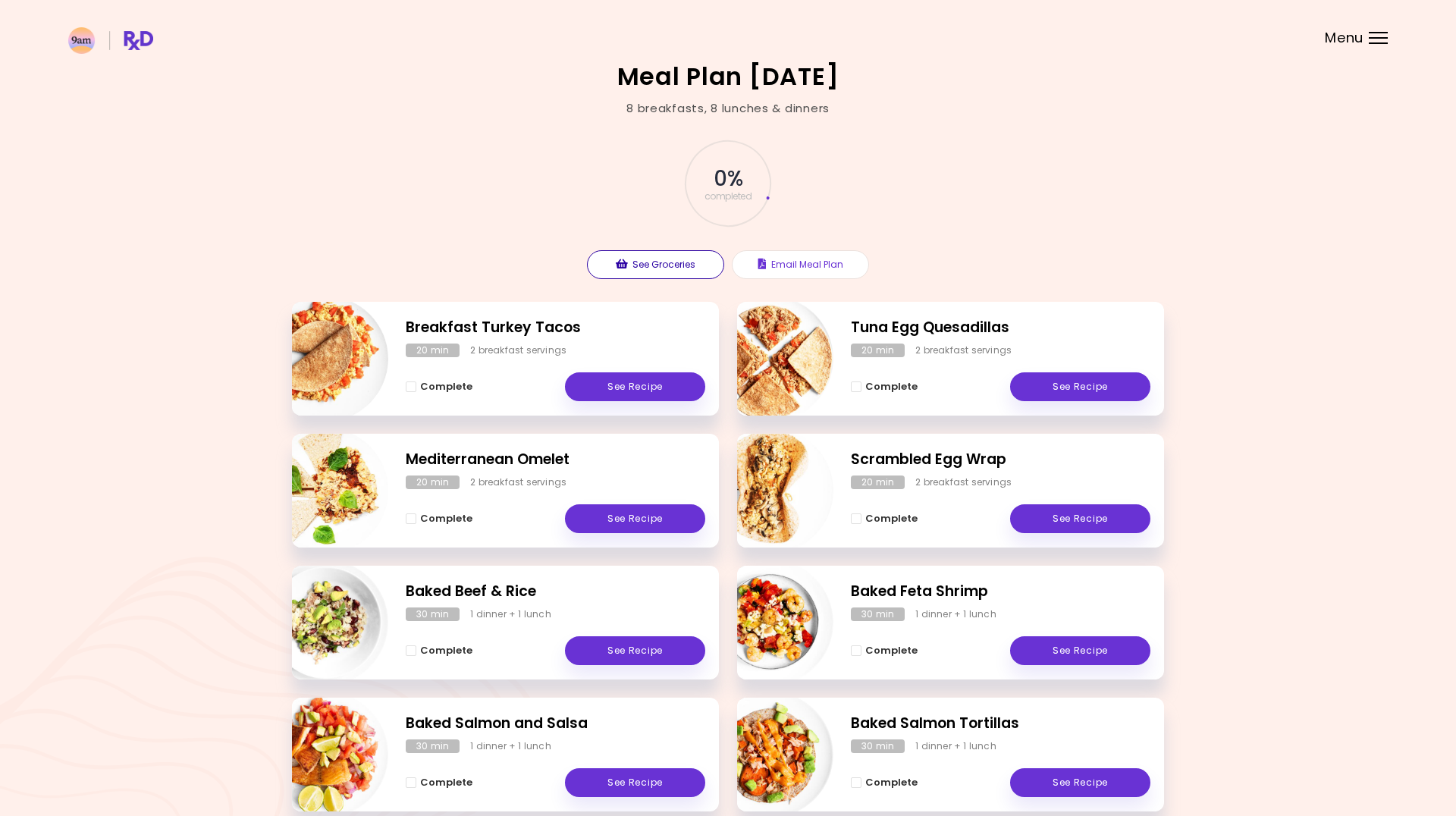
click at [680, 264] on button "See Groceries" at bounding box center [655, 264] width 137 height 28
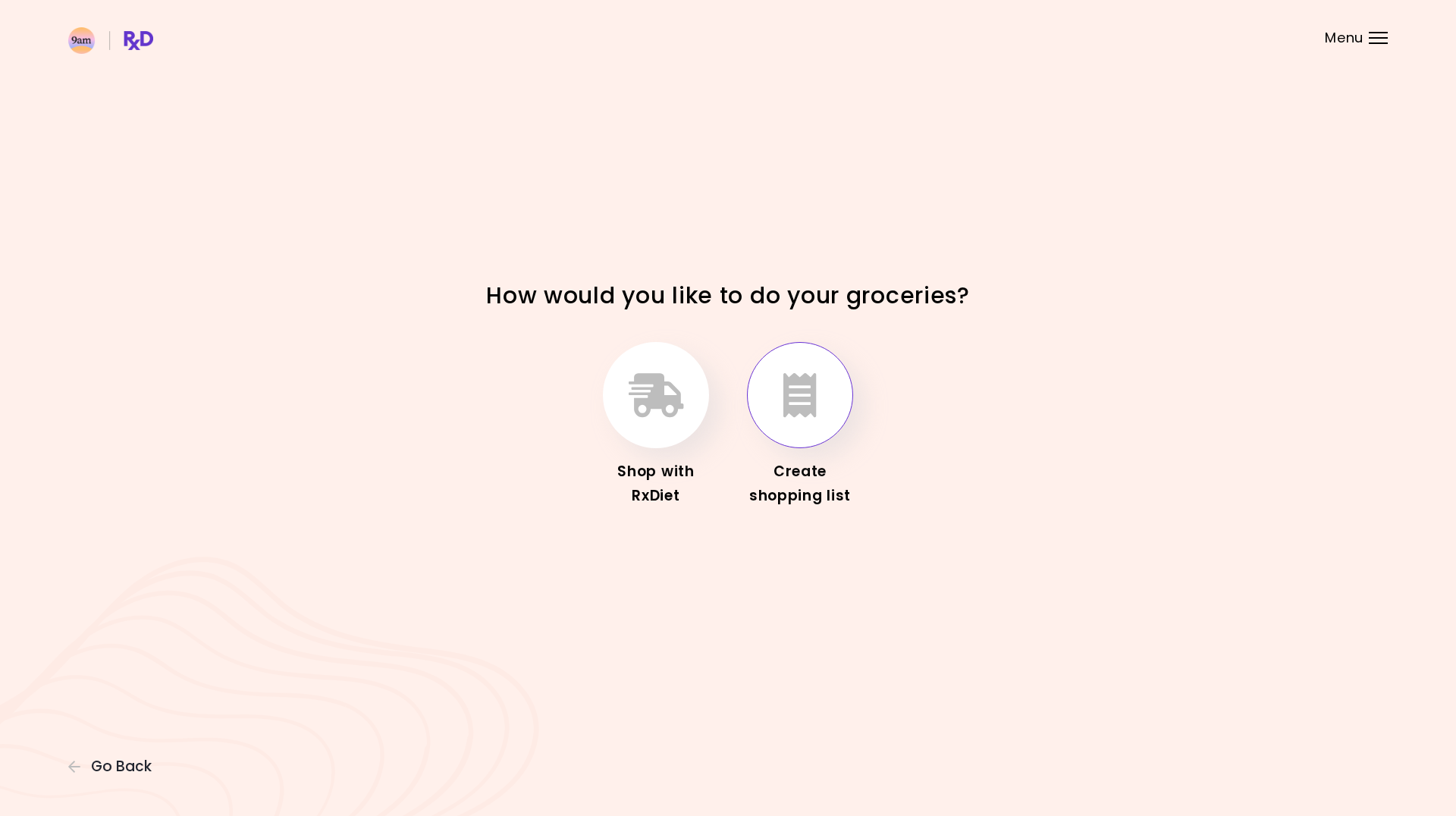
click at [791, 417] on icon "button" at bounding box center [800, 395] width 33 height 44
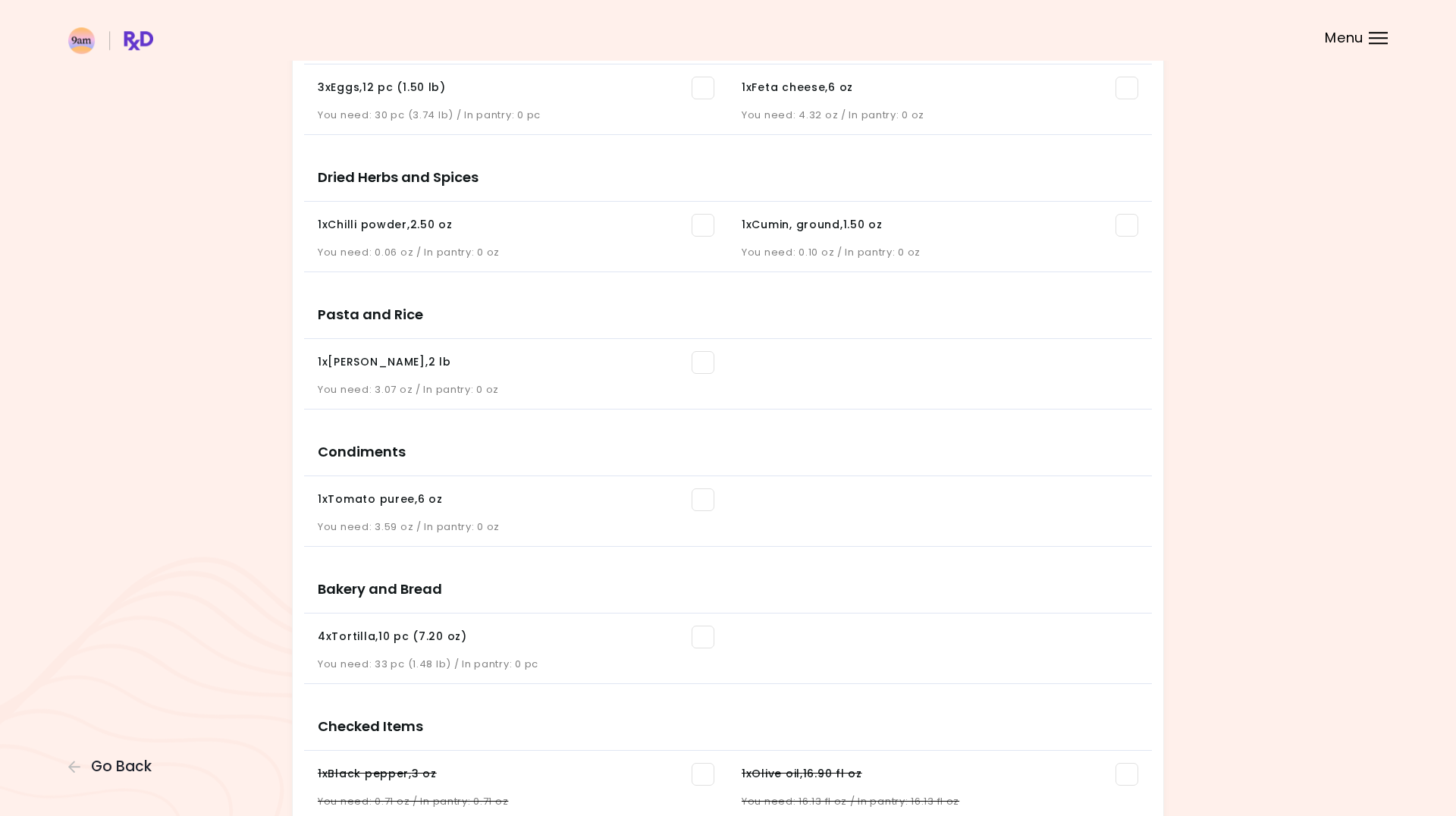
scroll to position [1392, 0]
